Goal: Information Seeking & Learning: Learn about a topic

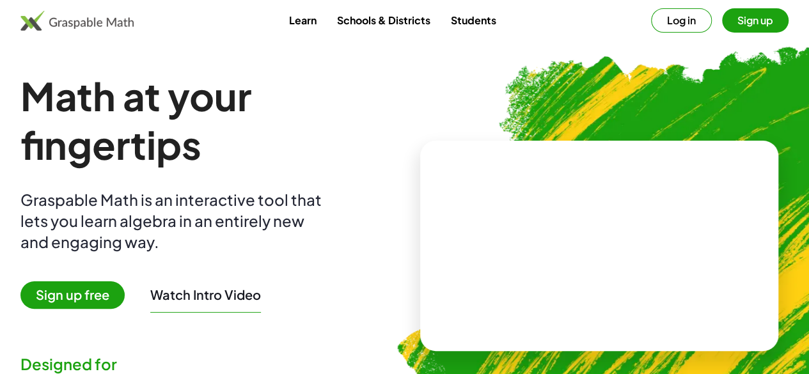
click at [654, 16] on button "Log in" at bounding box center [681, 20] width 61 height 24
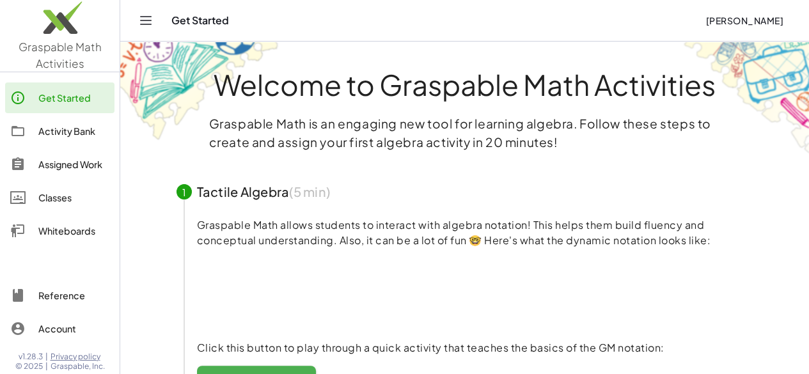
click at [84, 129] on div "Activity Bank" at bounding box center [73, 130] width 71 height 15
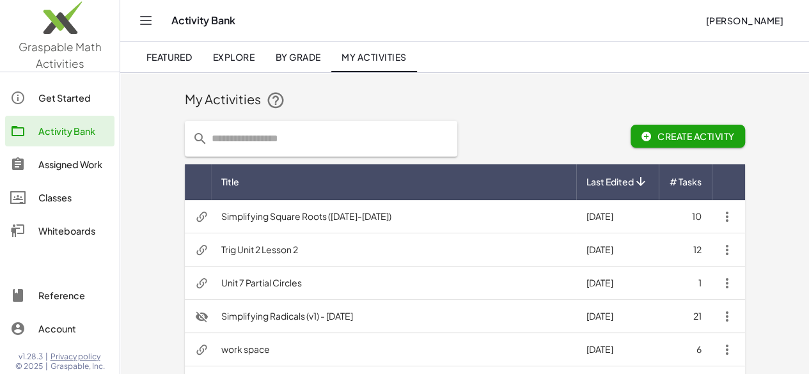
scroll to position [64, 0]
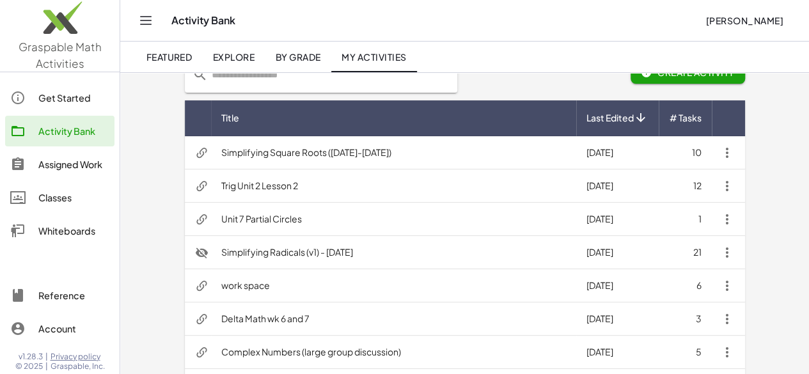
click at [228, 256] on td "Simplifying Radicals (v1) - Jan. 2024" at bounding box center [393, 252] width 365 height 33
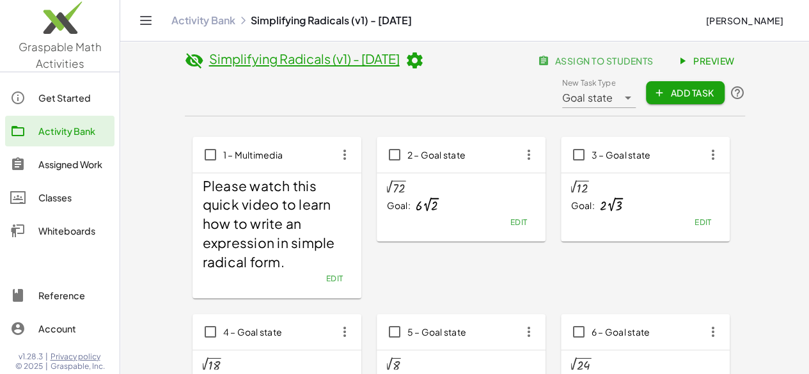
click at [735, 56] on span "Preview" at bounding box center [707, 61] width 56 height 12
click at [58, 102] on div "Get Started" at bounding box center [73, 97] width 71 height 15
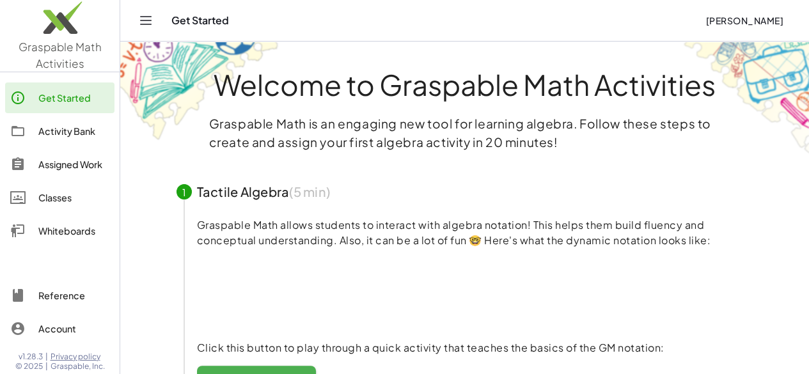
click at [91, 130] on div "Activity Bank" at bounding box center [73, 130] width 71 height 15
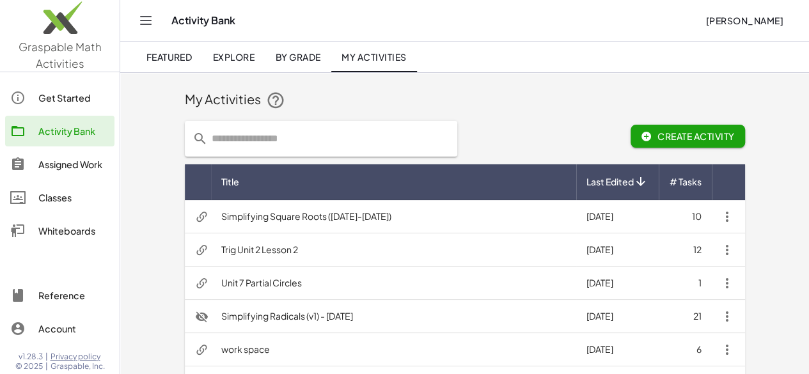
click at [281, 222] on td "Simplifying Square Roots (2025-2026)" at bounding box center [393, 216] width 365 height 33
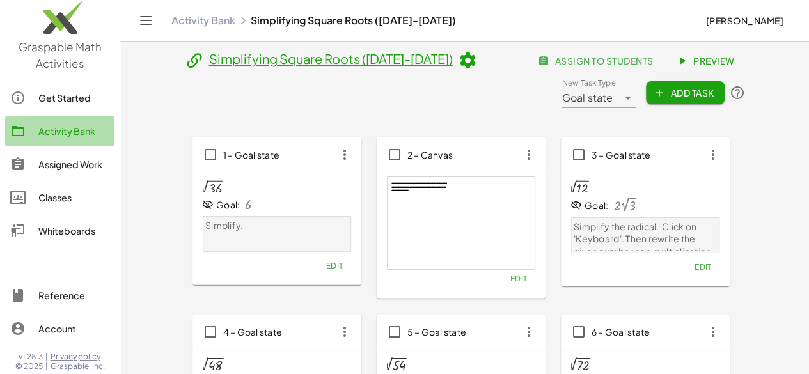
click at [79, 130] on div "Activity Bank" at bounding box center [73, 130] width 71 height 15
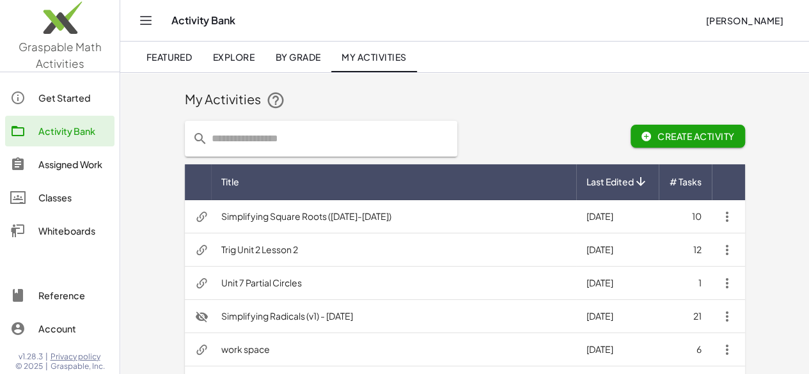
click at [243, 221] on td "Simplifying Square Roots (2025-2026)" at bounding box center [393, 216] width 365 height 33
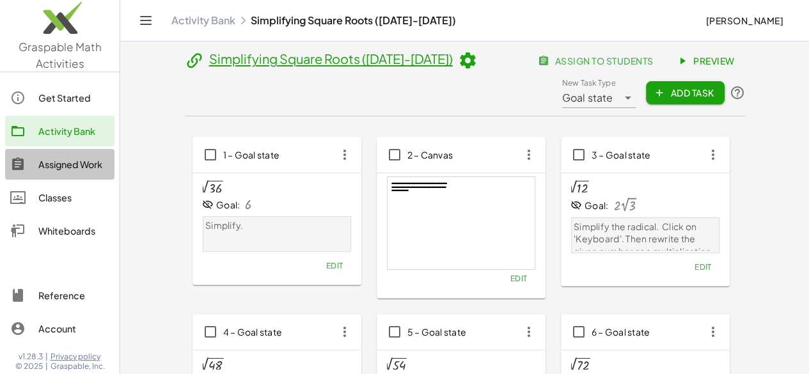
click at [72, 170] on div "Assigned Work" at bounding box center [73, 164] width 71 height 15
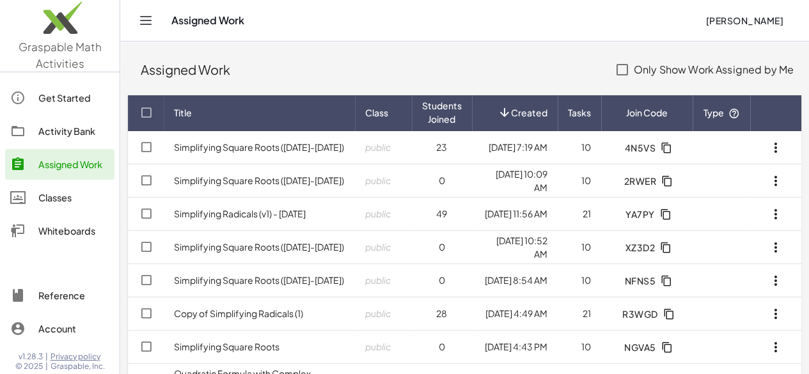
click at [249, 141] on link "Simplifying Square Roots (2025-2026)" at bounding box center [259, 147] width 170 height 12
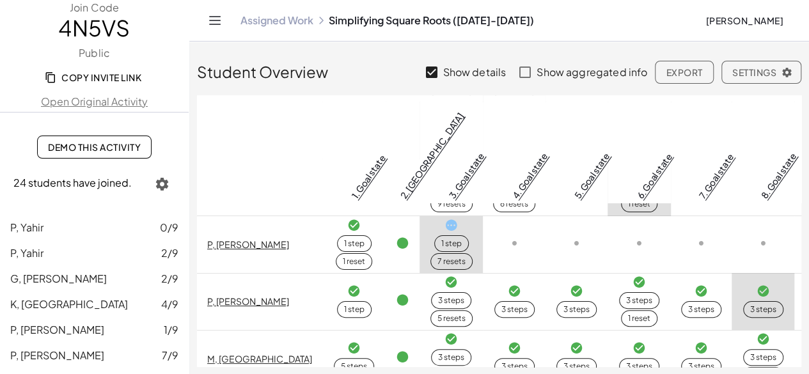
scroll to position [256, 0]
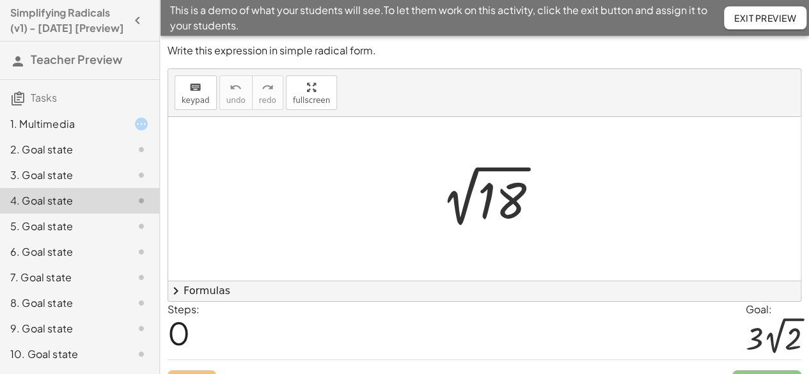
click at [56, 234] on div "5. Goal state" at bounding box center [61, 226] width 103 height 15
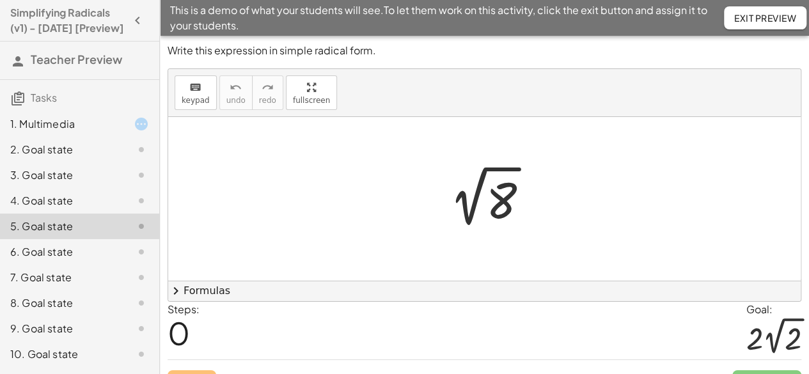
click at [41, 260] on div "6. Goal state" at bounding box center [61, 251] width 103 height 15
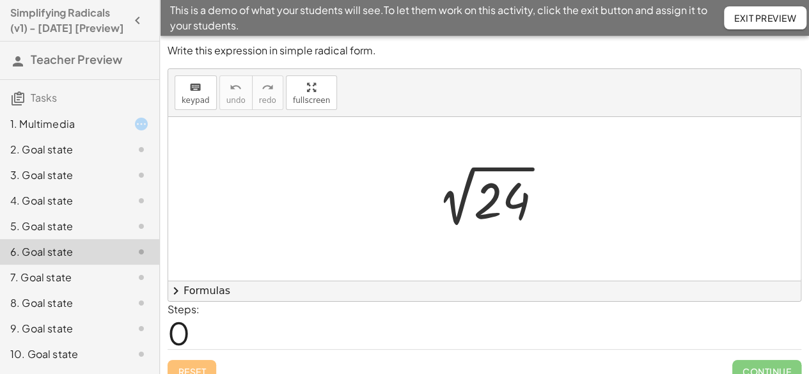
click at [32, 183] on div "3. Goal state" at bounding box center [61, 175] width 103 height 15
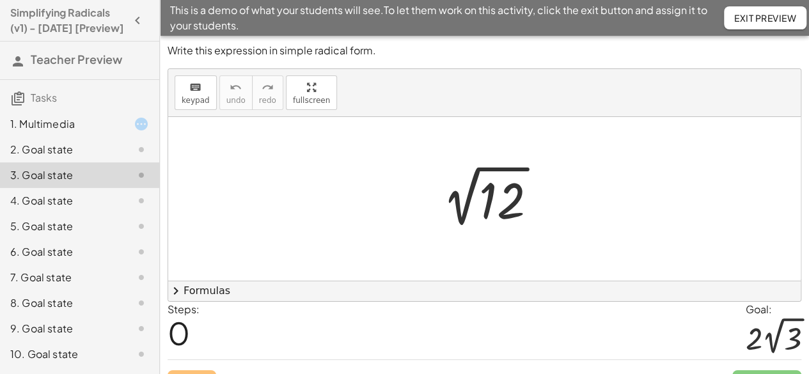
click at [43, 260] on div "6. Goal state" at bounding box center [61, 251] width 103 height 15
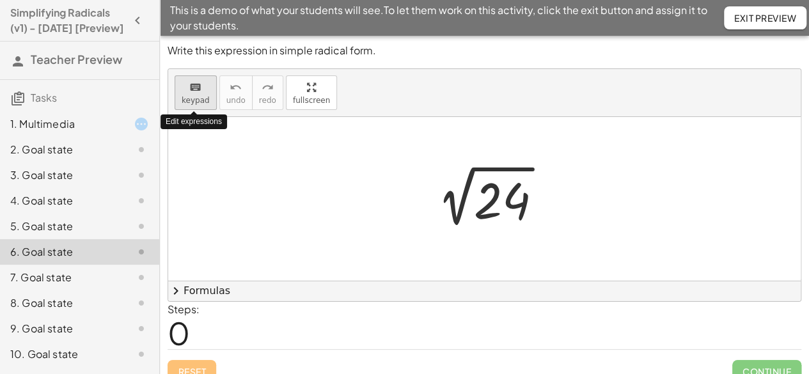
click at [193, 96] on span "keypad" at bounding box center [196, 100] width 28 height 9
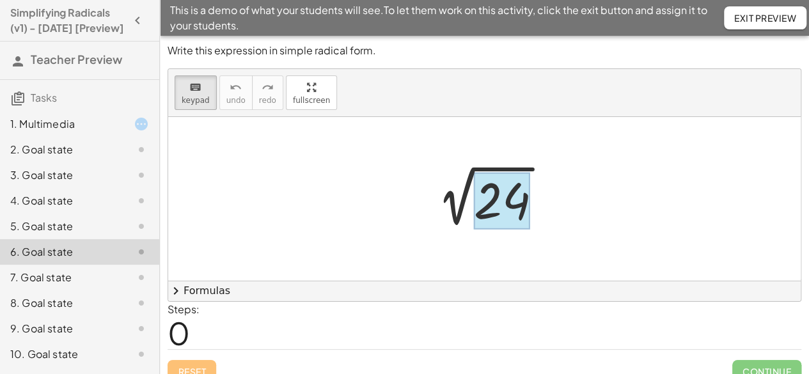
click at [492, 210] on div at bounding box center [502, 201] width 56 height 57
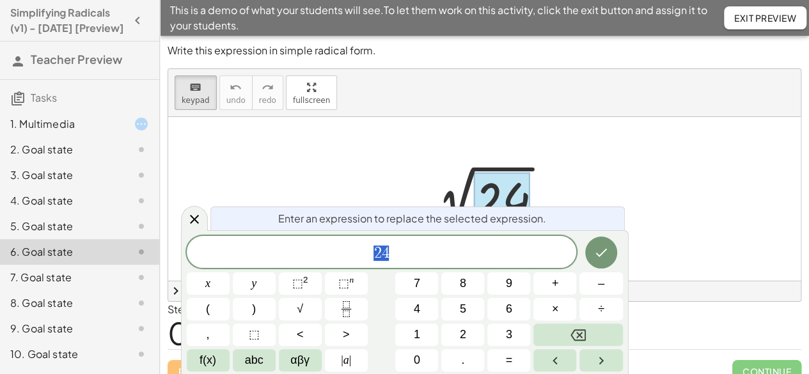
click at [417, 308] on span "4" at bounding box center [417, 309] width 6 height 17
click at [553, 311] on span "×" at bounding box center [555, 309] width 7 height 17
click at [508, 310] on span "6" at bounding box center [509, 309] width 6 height 17
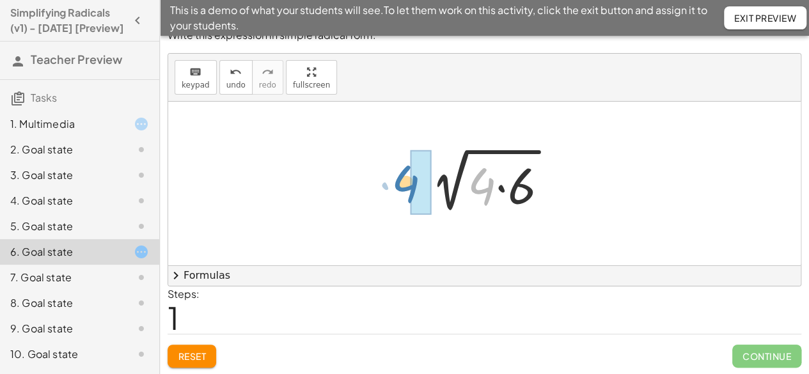
drag, startPoint x: 478, startPoint y: 184, endPoint x: 402, endPoint y: 182, distance: 76.8
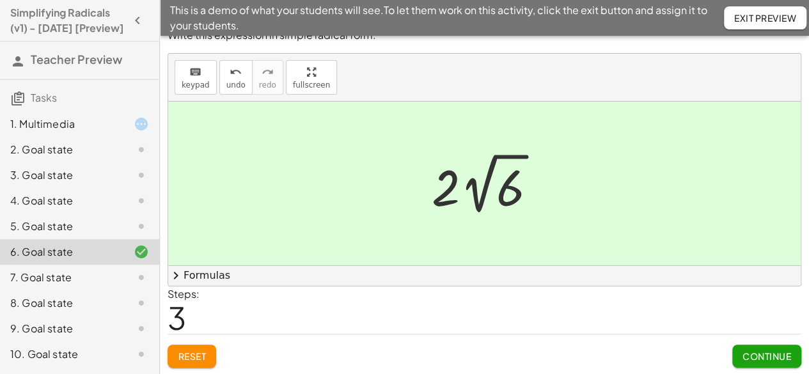
click at [33, 336] on div "9. Goal state" at bounding box center [61, 328] width 103 height 15
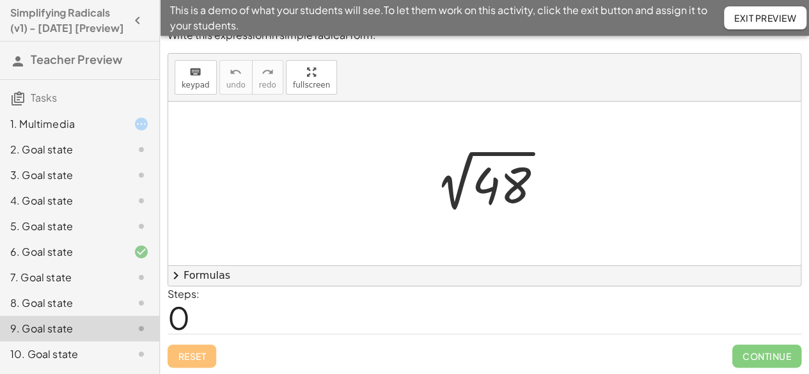
click at [27, 362] on div "10. Goal state" at bounding box center [61, 354] width 103 height 15
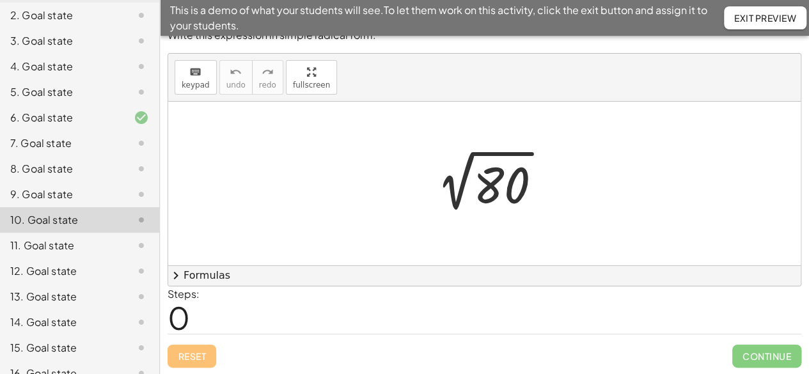
scroll to position [146, 0]
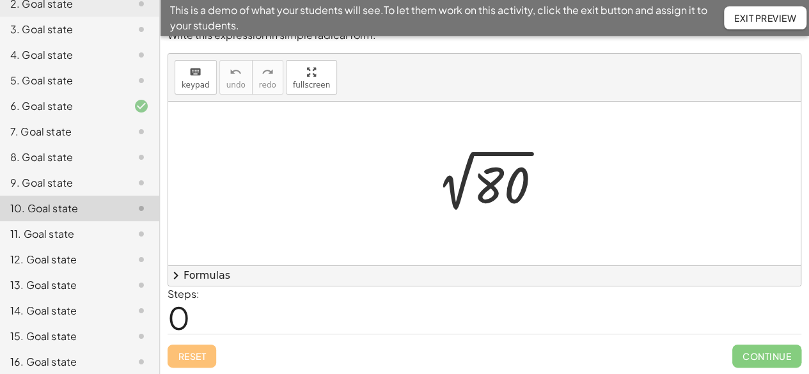
click at [58, 298] on div "12. Goal state" at bounding box center [79, 311] width 159 height 26
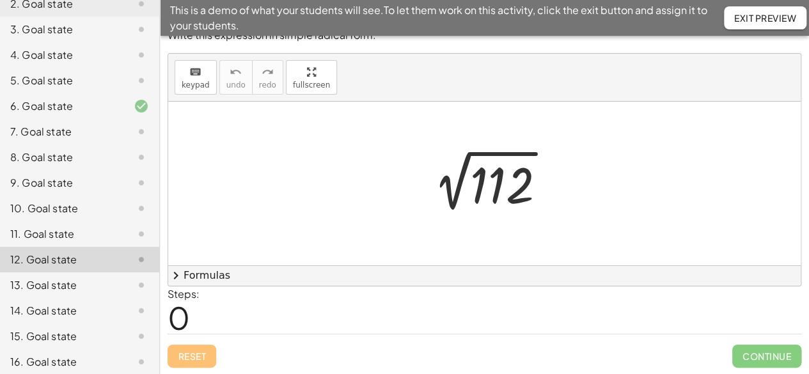
click at [41, 293] on div "13. Goal state" at bounding box center [61, 285] width 103 height 15
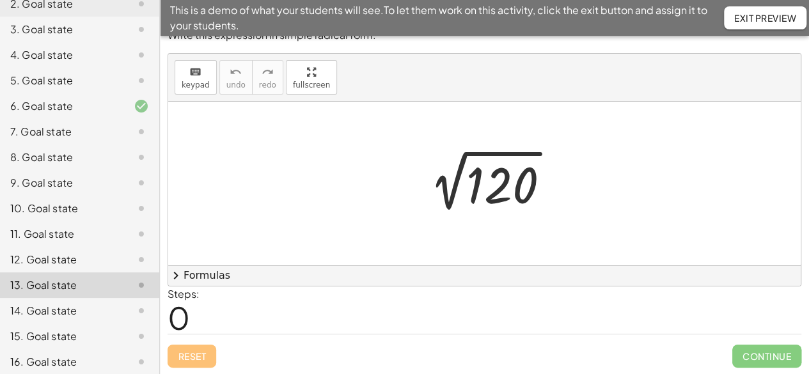
click at [24, 318] on div "14. Goal state" at bounding box center [61, 310] width 103 height 15
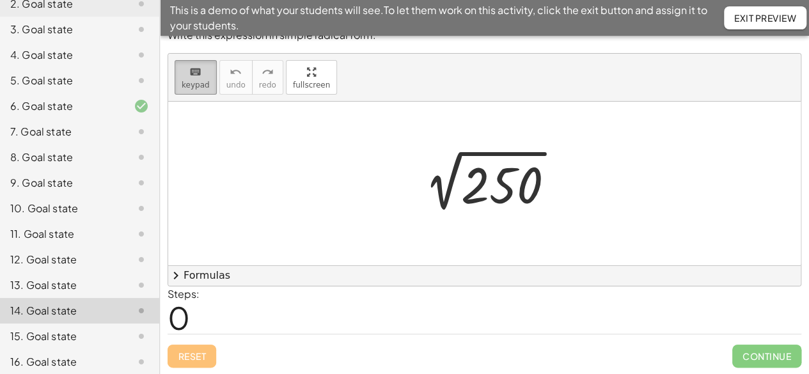
click at [188, 81] on span "keypad" at bounding box center [196, 85] width 28 height 9
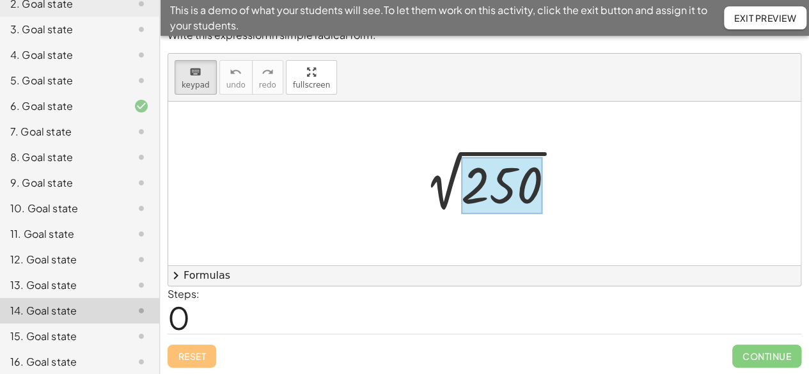
click at [498, 189] on div at bounding box center [501, 185] width 81 height 57
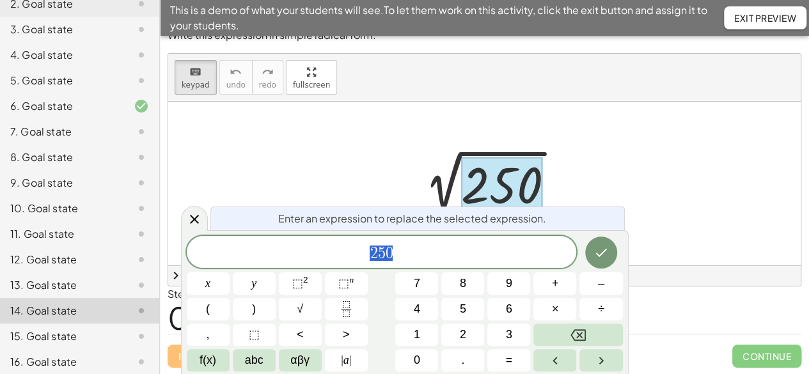
click at [465, 336] on span "2" at bounding box center [463, 334] width 6 height 17
click at [462, 313] on span "5" at bounding box center [463, 309] width 6 height 17
click at [467, 368] on button "." at bounding box center [462, 360] width 43 height 22
click at [416, 334] on span "1" at bounding box center [417, 334] width 6 height 17
click at [417, 362] on span "0" at bounding box center [417, 360] width 6 height 17
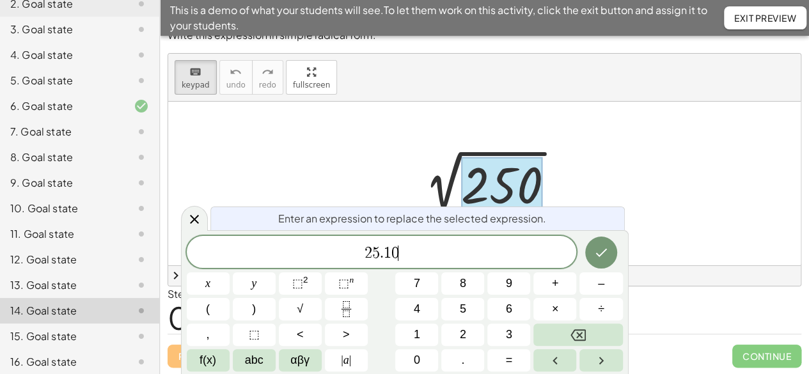
click at [577, 336] on icon "Backspace" at bounding box center [577, 335] width 15 height 12
click at [579, 335] on icon "Backspace" at bounding box center [577, 335] width 15 height 12
click at [556, 312] on span "×" at bounding box center [555, 309] width 7 height 17
click at [420, 336] on span "1" at bounding box center [417, 334] width 6 height 17
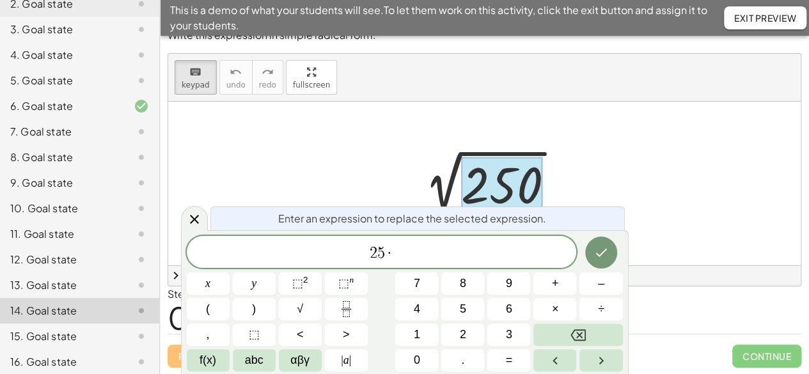
click at [417, 362] on span "0" at bounding box center [417, 360] width 6 height 17
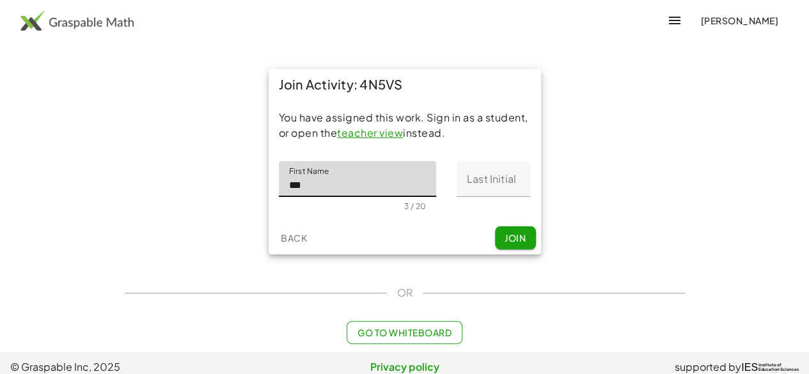
type input "***"
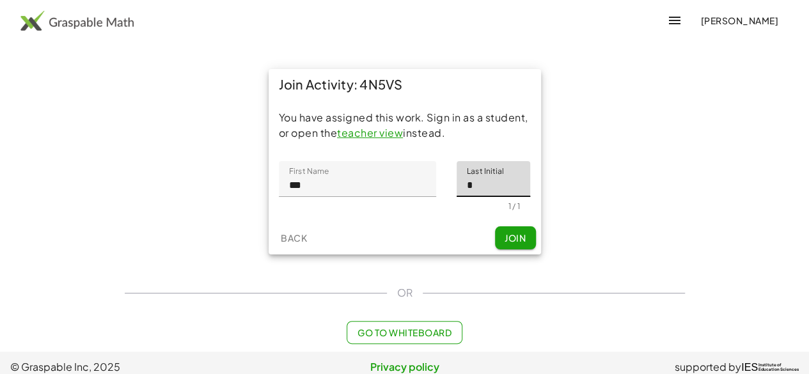
type input "*"
click at [513, 231] on button "Join" at bounding box center [515, 237] width 41 height 23
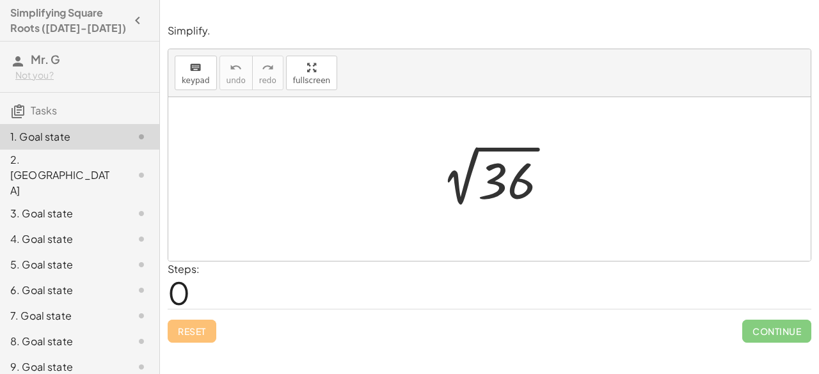
click at [54, 206] on div "3. Goal state" at bounding box center [61, 213] width 103 height 15
